Goal: Transaction & Acquisition: Purchase product/service

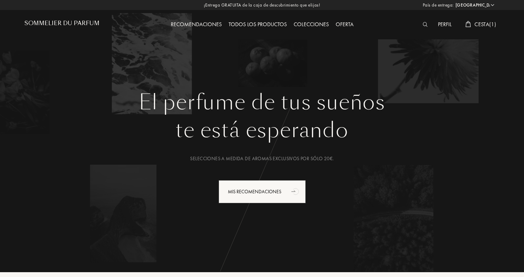
select select "ES"
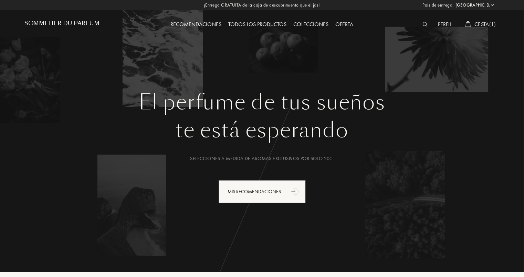
click at [425, 24] on img at bounding box center [425, 24] width 5 height 5
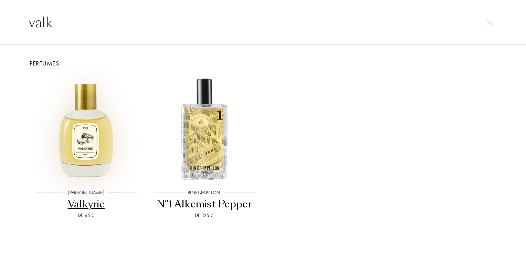
type input "valk"
click at [95, 157] on img at bounding box center [86, 128] width 106 height 106
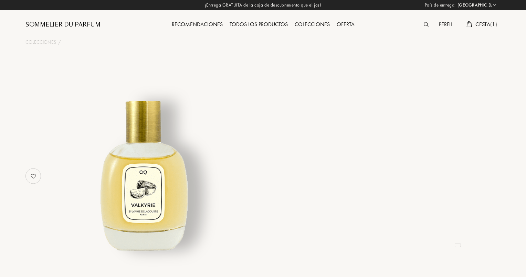
select select "ES"
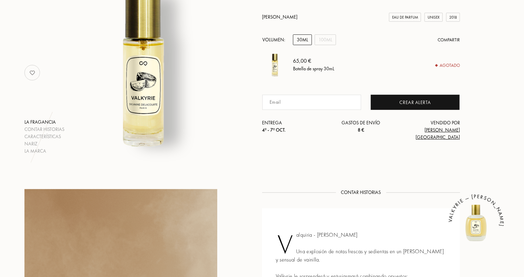
scroll to position [69, 0]
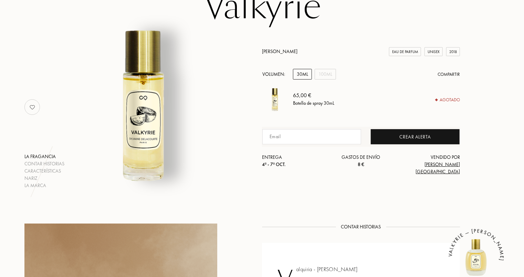
click at [279, 144] on input at bounding box center [311, 136] width 99 height 15
type input "[EMAIL_ADDRESS][DOMAIN_NAME]"
type input "albaabascal@gmail.com"
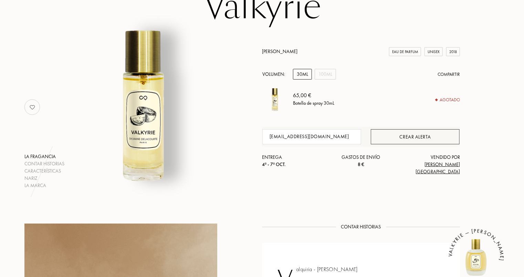
click at [383, 144] on div "Crear alerta" at bounding box center [415, 136] width 89 height 15
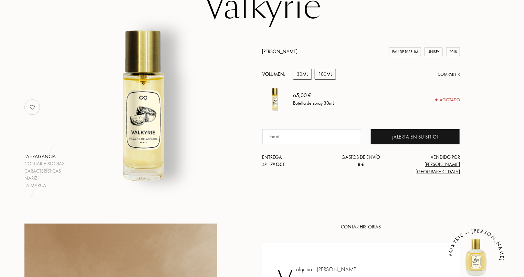
click at [327, 79] on div "100mL" at bounding box center [325, 74] width 21 height 11
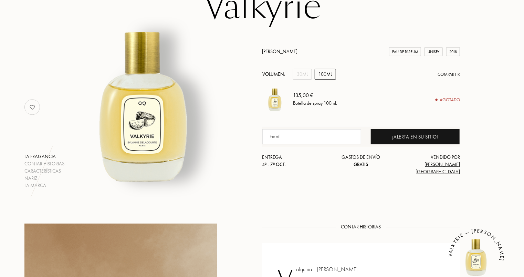
click at [323, 144] on input at bounding box center [311, 136] width 99 height 15
type input "albaabascal@gmail.com"
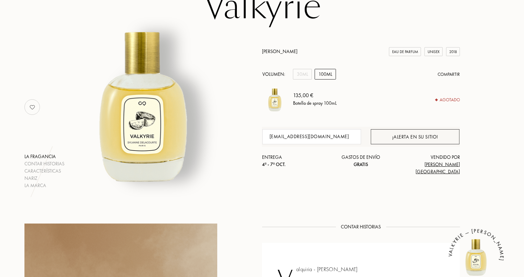
click at [374, 143] on div "¡Alerta en su sitio!" at bounding box center [415, 136] width 89 height 15
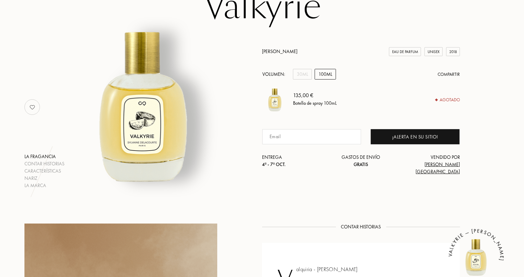
scroll to position [310, 0]
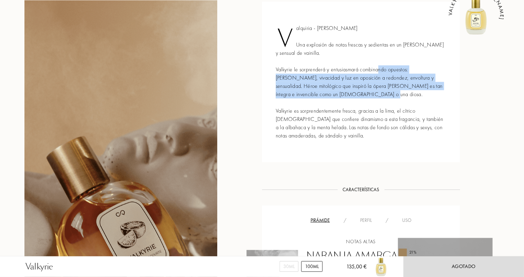
drag, startPoint x: 373, startPoint y: 70, endPoint x: 366, endPoint y: 96, distance: 26.3
click at [366, 96] on div "Valquiria - Vanille Fraîche Una explosión de notas frescas y sedientas en un co…" at bounding box center [361, 82] width 198 height 160
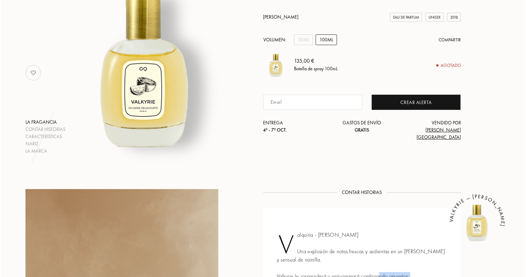
scroll to position [0, 0]
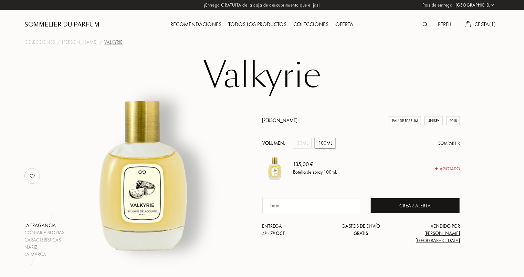
click at [423, 22] on img at bounding box center [425, 24] width 5 height 5
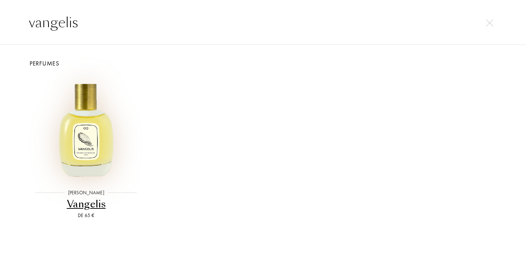
type input "vangelis"
click at [104, 139] on img at bounding box center [86, 128] width 106 height 106
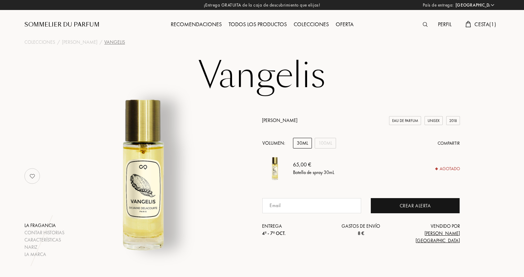
select select "ES"
click at [312, 212] on input at bounding box center [311, 205] width 99 height 15
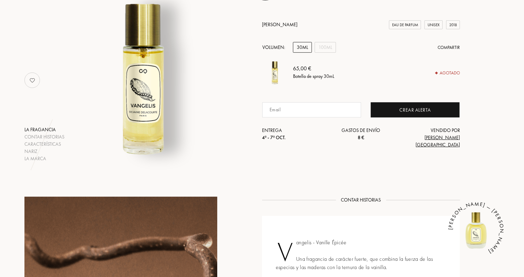
scroll to position [103, 0]
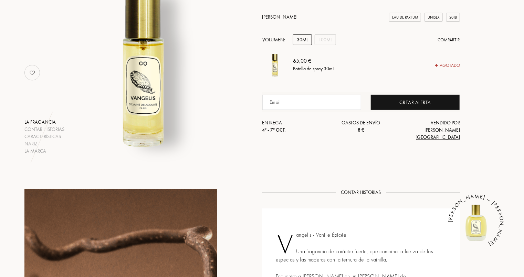
click at [295, 104] on input at bounding box center [311, 102] width 99 height 15
type input "alba.abascal-capilla@siemens.com"
drag, startPoint x: 350, startPoint y: 109, endPoint x: 256, endPoint y: 107, distance: 94.7
click at [256, 107] on div "La fragancia Contar historias Características Nariz La marca Sylvaine Delacourt…" at bounding box center [261, 72] width 485 height 163
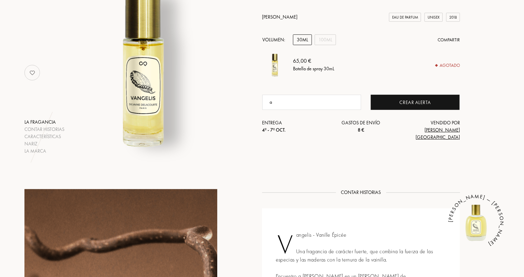
type input "[EMAIL_ADDRESS][DOMAIN_NAME]"
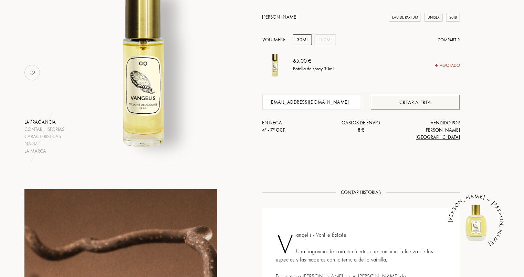
click at [384, 110] on div "Crear alerta" at bounding box center [415, 102] width 89 height 15
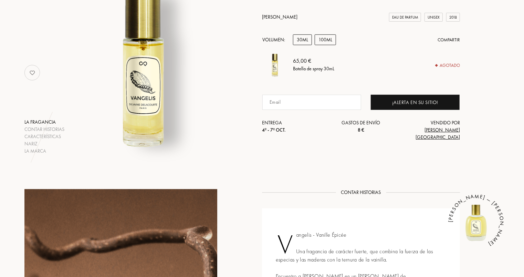
click at [326, 45] on div "100mL" at bounding box center [325, 39] width 21 height 11
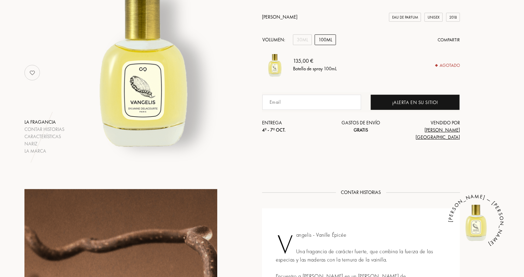
click at [310, 110] on input at bounding box center [311, 102] width 99 height 15
type input "[EMAIL_ADDRESS][DOMAIN_NAME]"
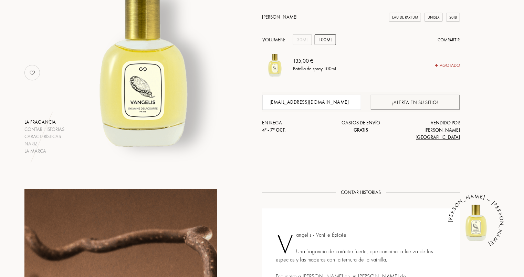
click at [398, 110] on div "¡Alerta en su sitio!" at bounding box center [415, 102] width 89 height 15
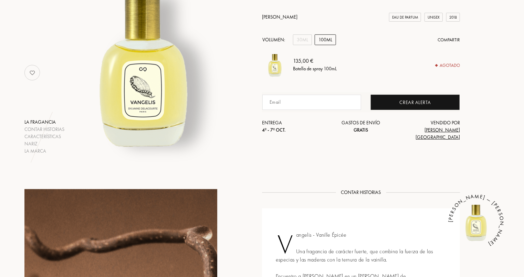
click at [302, 108] on input at bounding box center [311, 102] width 99 height 15
type input "[EMAIL_ADDRESS][DOMAIN_NAME]"
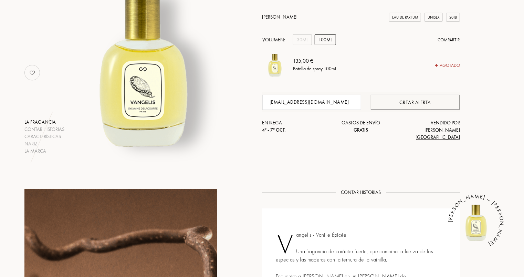
click at [401, 109] on div "Crear alerta" at bounding box center [415, 102] width 89 height 15
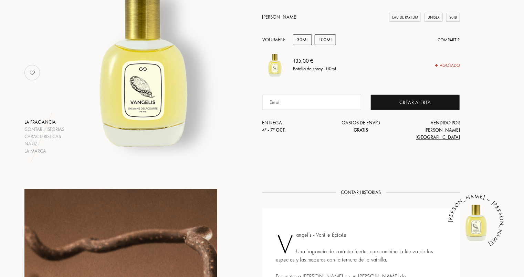
click at [303, 45] on div "30mL" at bounding box center [302, 39] width 19 height 11
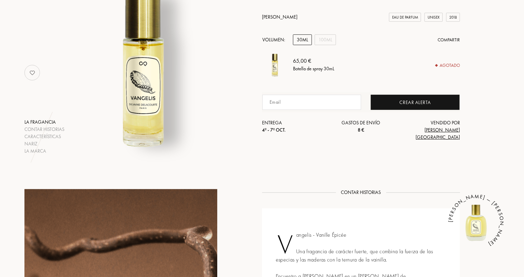
drag, startPoint x: 310, startPoint y: 97, endPoint x: 311, endPoint y: 103, distance: 5.9
click at [310, 97] on div "Sylvaine Delacourte Eau de Parfum Unisex 2018 Volumen: 30mL 100mL Compartir 65,…" at bounding box center [361, 76] width 198 height 127
click at [311, 106] on input at bounding box center [311, 102] width 99 height 15
type input "[EMAIL_ADDRESS][DOMAIN_NAME]"
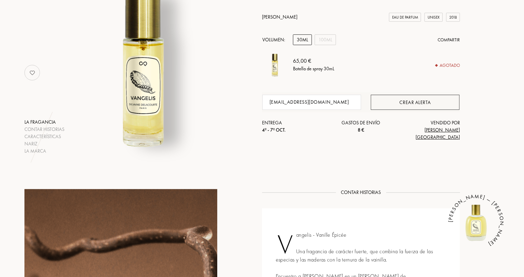
click at [396, 110] on div "Crear alerta" at bounding box center [415, 102] width 89 height 15
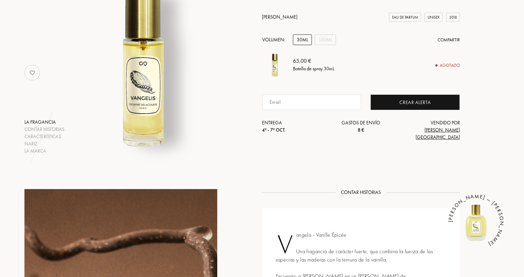
click at [447, 135] on span "[PERSON_NAME] [GEOGRAPHIC_DATA]" at bounding box center [437, 133] width 44 height 13
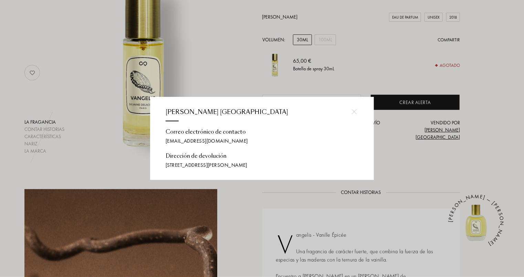
drag, startPoint x: 165, startPoint y: 138, endPoint x: 246, endPoint y: 166, distance: 86.4
click at [246, 166] on div "Sylvaine Delacourte Paris Correo electrónico de contacto hello@sylvaine-delacou…" at bounding box center [262, 138] width 224 height 83
click at [381, 163] on div at bounding box center [263, 138] width 526 height 277
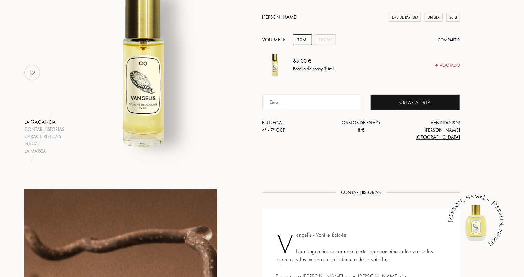
click at [262, 132] on div "Entrega 4º - 7º oct." at bounding box center [295, 126] width 66 height 14
click at [275, 127] on div "Entrega 4º - 7º oct." at bounding box center [295, 126] width 66 height 14
click at [275, 133] on span "4º - 7º oct." at bounding box center [274, 130] width 24 height 6
click at [276, 133] on span "4º - 7º oct." at bounding box center [274, 130] width 24 height 6
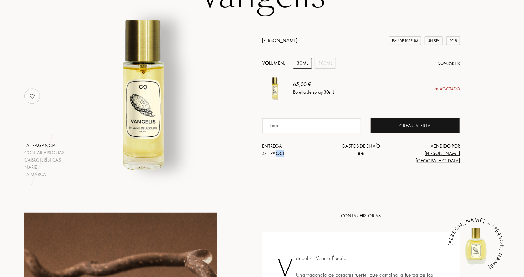
scroll to position [69, 0]
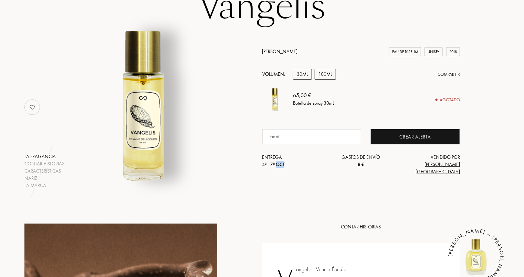
click at [316, 79] on div "100mL" at bounding box center [325, 74] width 21 height 11
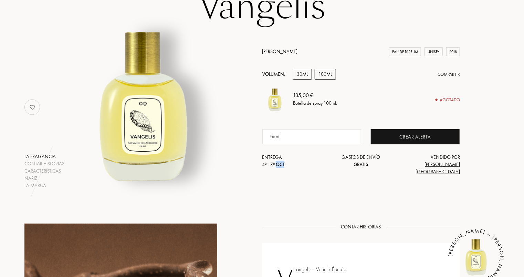
click at [300, 79] on div "30mL" at bounding box center [302, 74] width 19 height 11
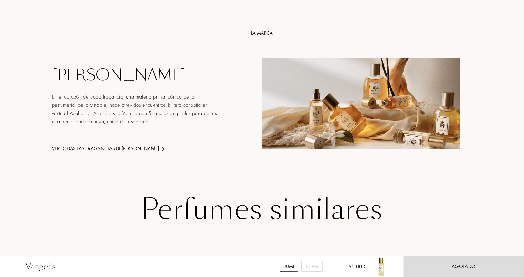
scroll to position [966, 0]
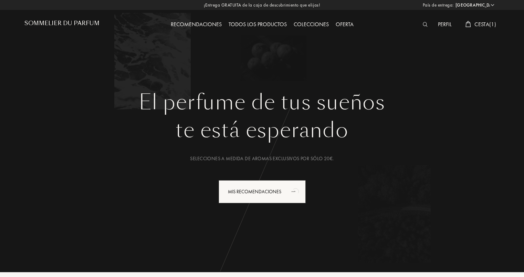
select select "ES"
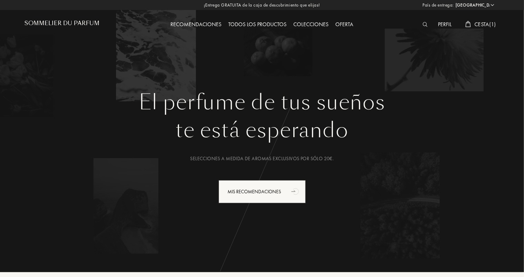
drag, startPoint x: 421, startPoint y: 25, endPoint x: 425, endPoint y: 24, distance: 4.5
click at [423, 25] on div at bounding box center [426, 24] width 15 height 9
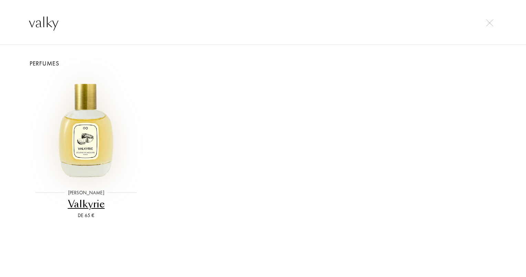
type input "valky"
click at [80, 144] on img at bounding box center [86, 128] width 106 height 106
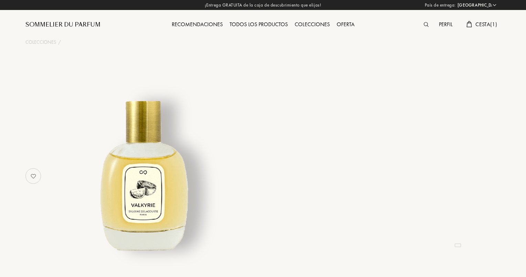
select select "ES"
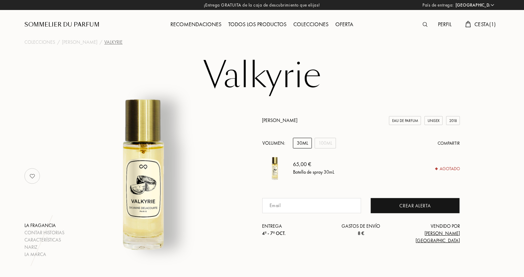
scroll to position [138, 0]
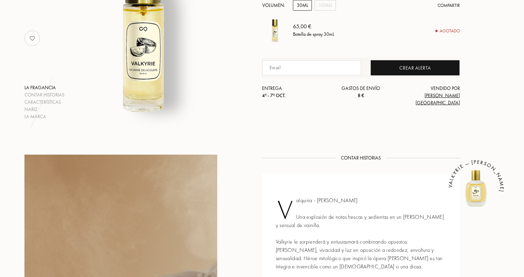
click at [281, 75] on input at bounding box center [311, 67] width 99 height 15
type input "[EMAIL_ADDRESS][DOMAIN_NAME]"
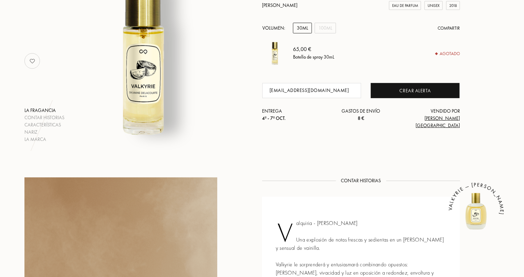
scroll to position [103, 0]
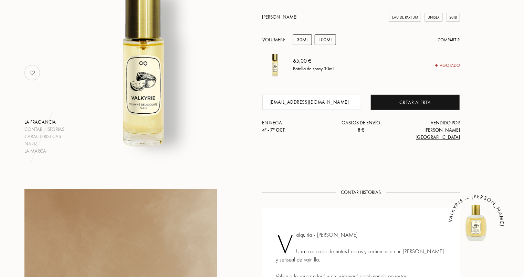
click at [321, 45] on div "100mL" at bounding box center [325, 39] width 21 height 11
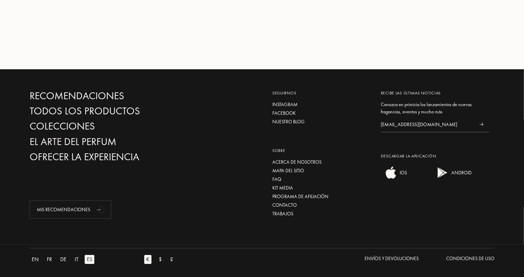
scroll to position [1197, 0]
